Goal: Information Seeking & Learning: Learn about a topic

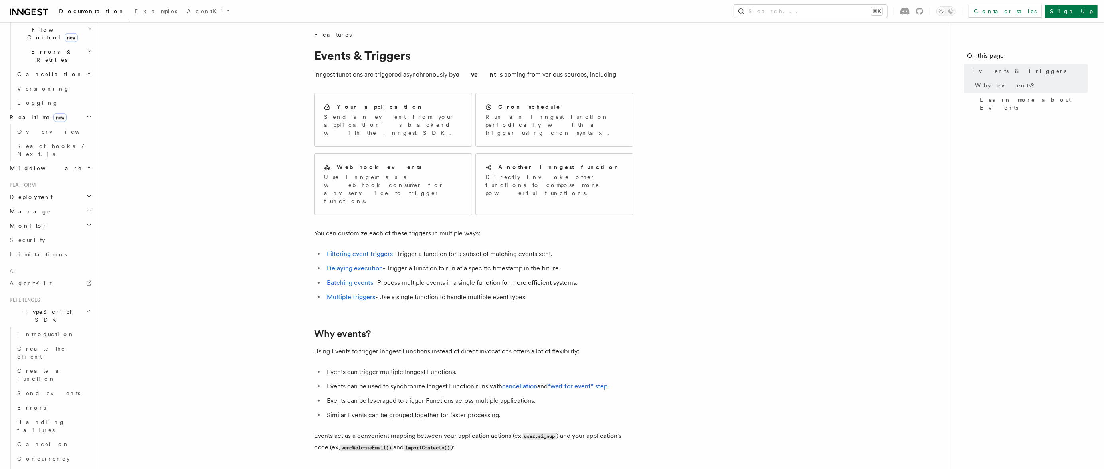
scroll to position [767, 0]
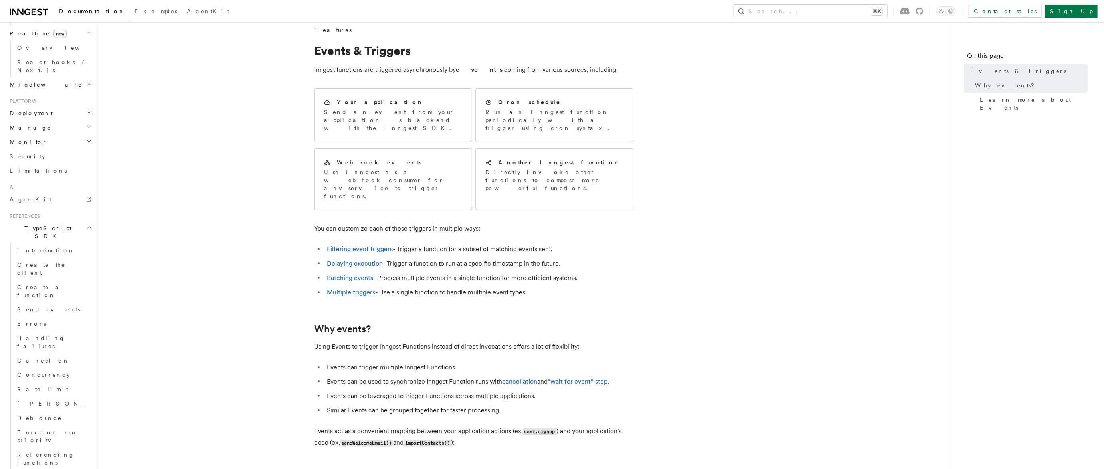
click at [241, 202] on article "Features Events & Triggers Inngest functions are triggered asynchronously by ev…" at bounding box center [525, 470] width 826 height 888
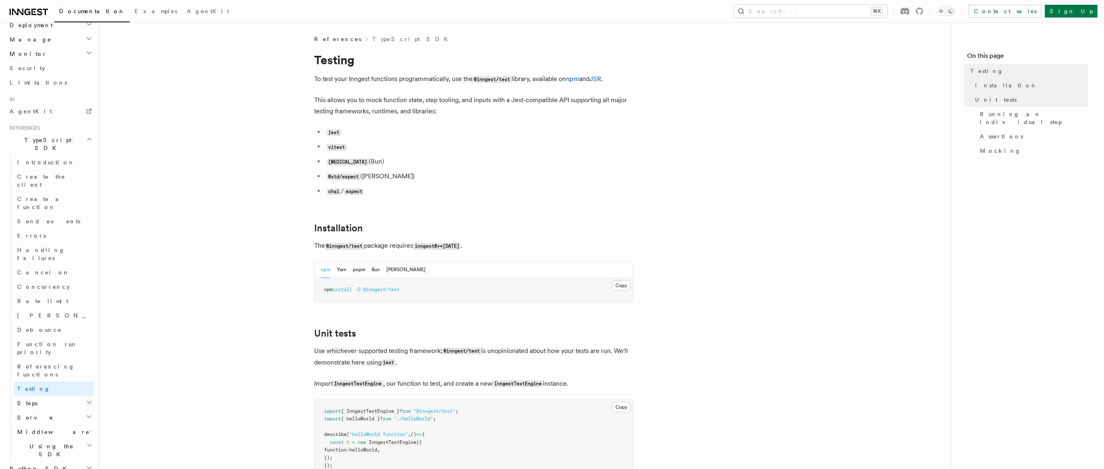
click at [41, 396] on h2 "Steps" at bounding box center [54, 403] width 80 height 14
